Goal: Task Accomplishment & Management: Use online tool/utility

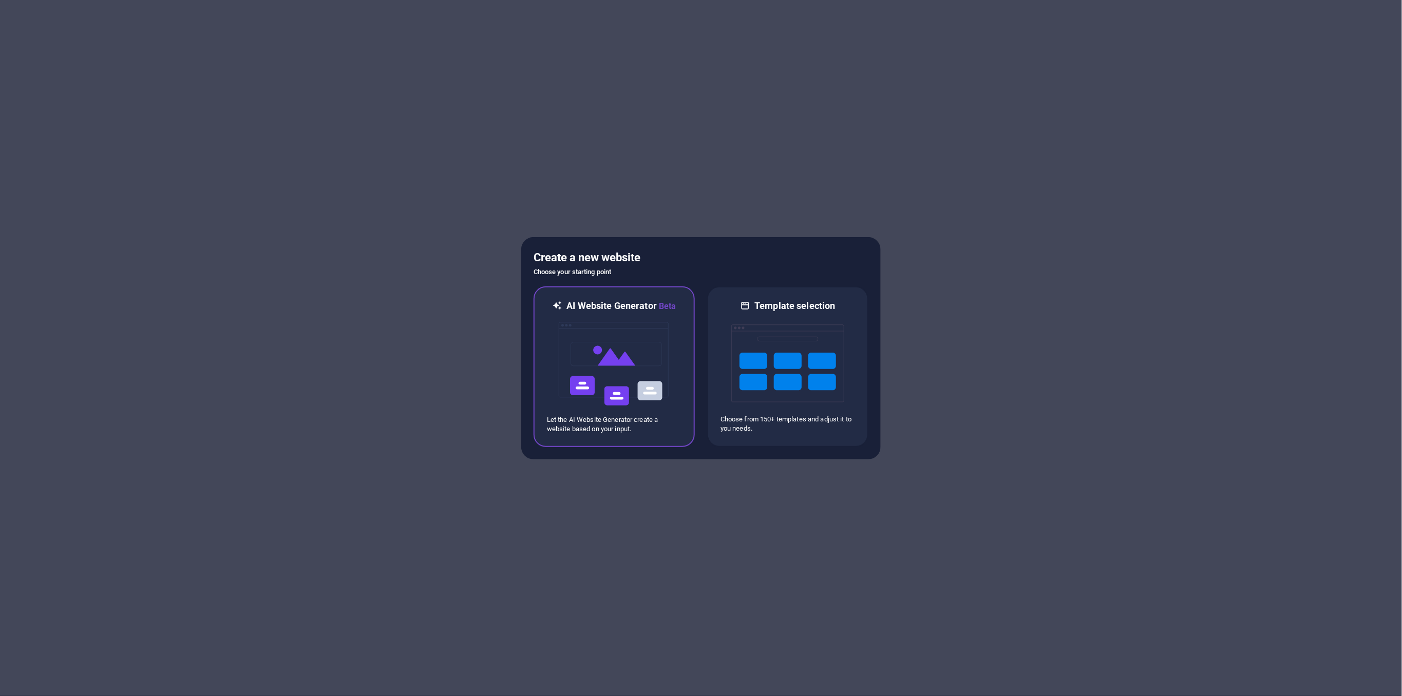
click at [620, 375] on img at bounding box center [614, 364] width 113 height 103
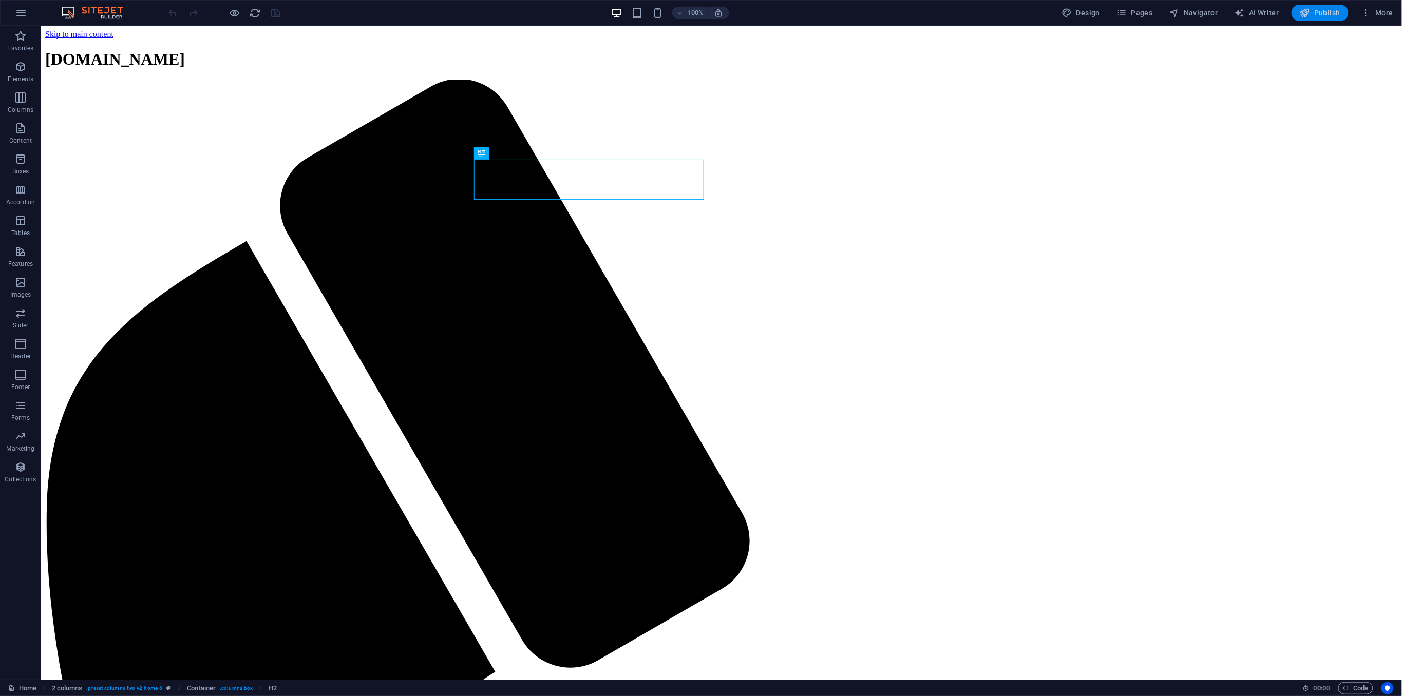
click at [1315, 12] on span "Publish" at bounding box center [1320, 13] width 41 height 10
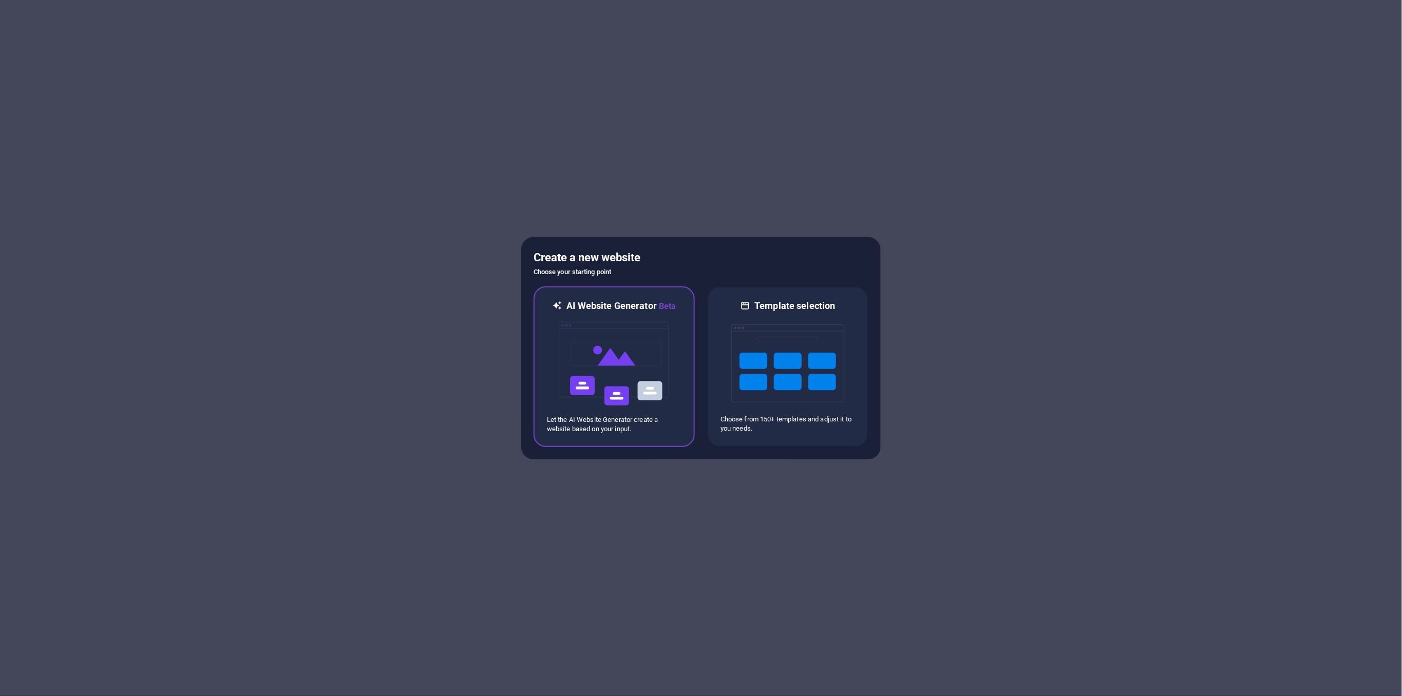
click at [627, 373] on img at bounding box center [614, 364] width 113 height 103
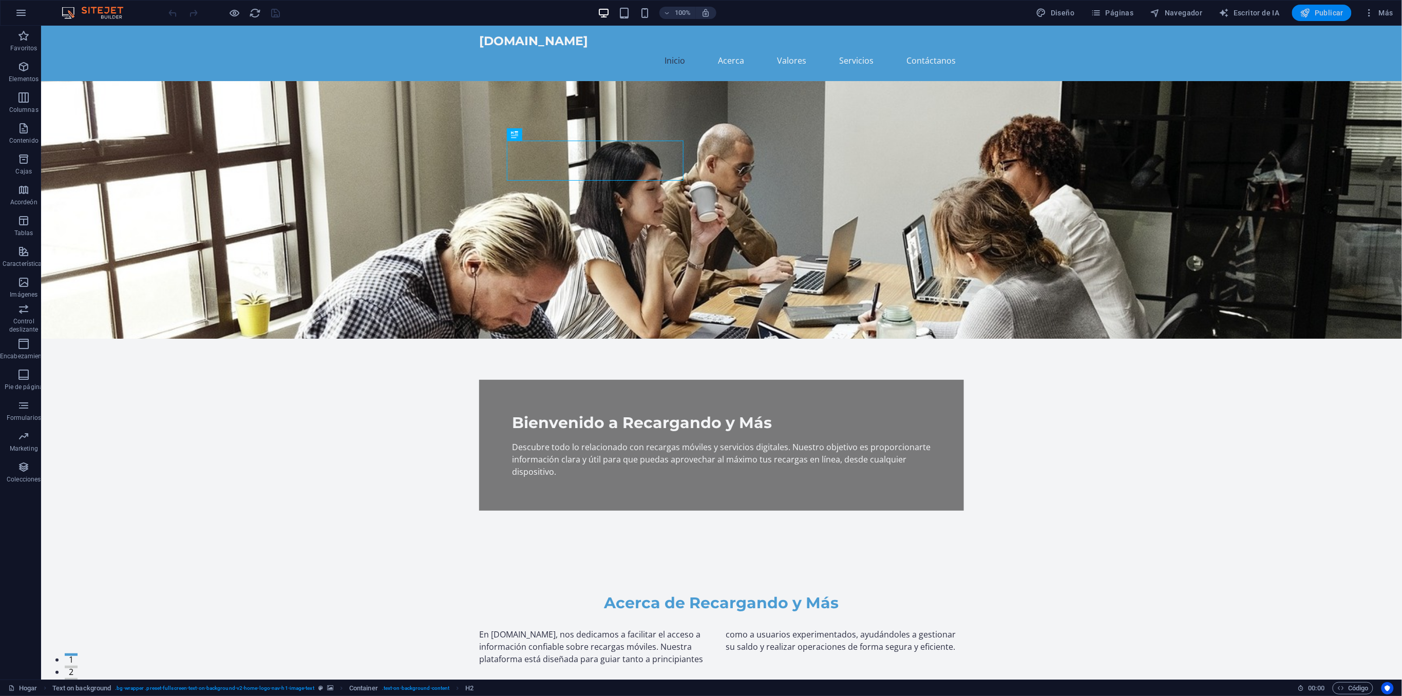
click at [1302, 12] on icon "button" at bounding box center [1305, 13] width 10 height 10
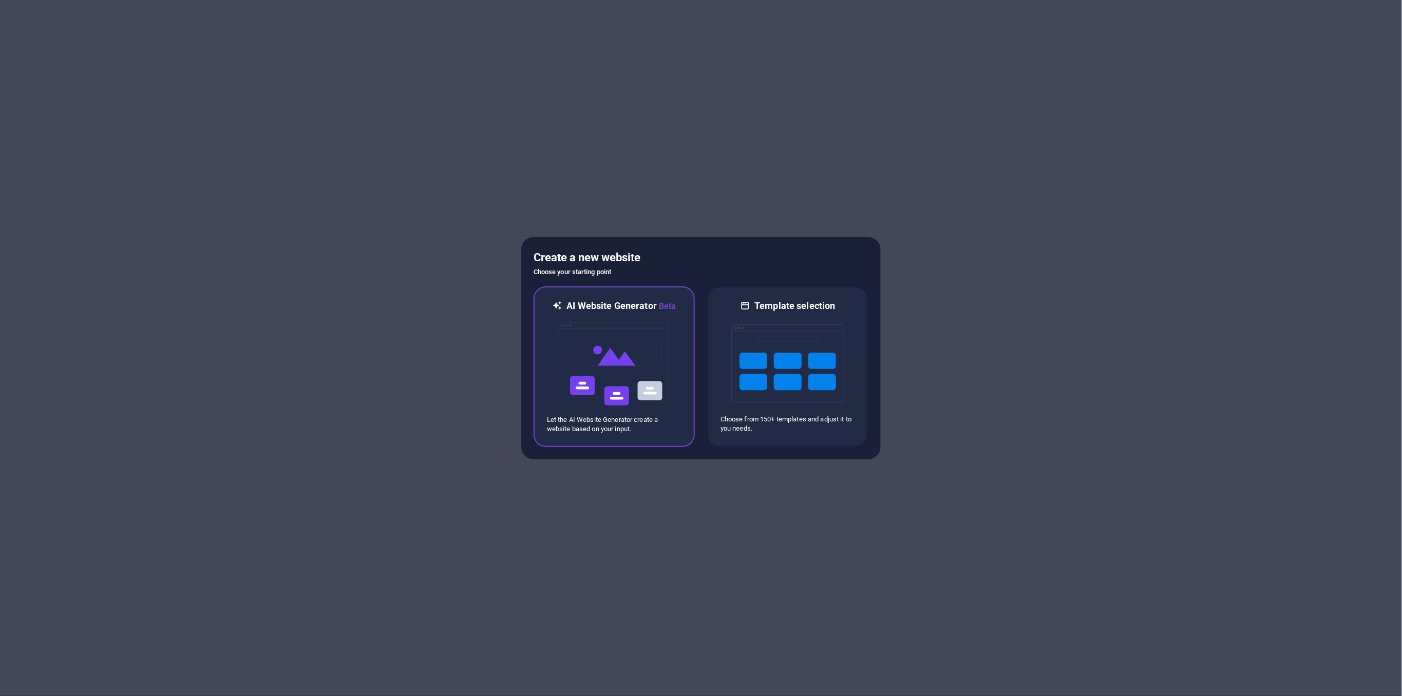
click at [638, 355] on img at bounding box center [614, 364] width 113 height 103
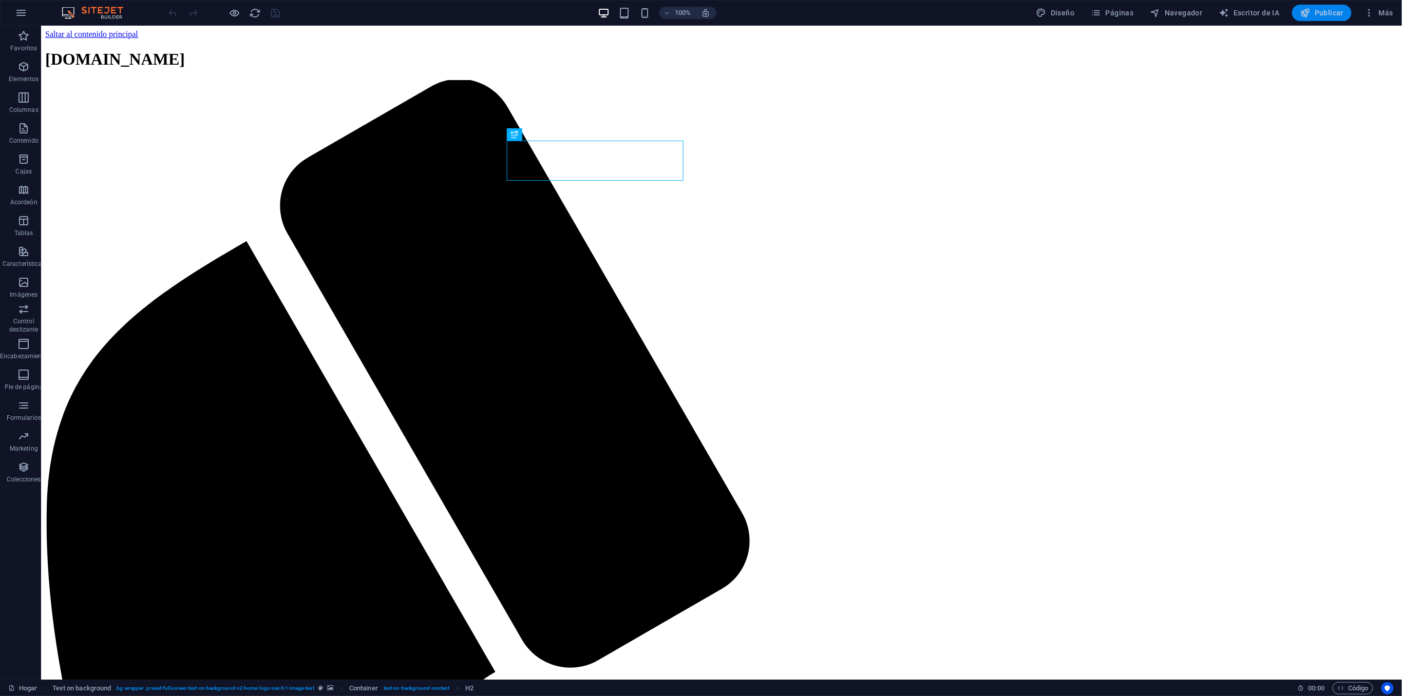
click at [1330, 18] on button "Publicar" at bounding box center [1322, 13] width 60 height 16
click at [1308, 15] on icon "button" at bounding box center [1305, 13] width 10 height 10
